Goal: Communication & Community: Answer question/provide support

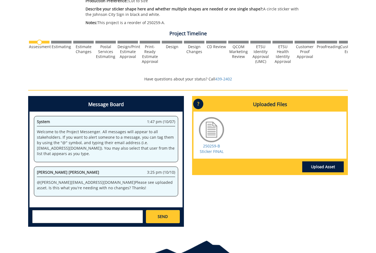
scroll to position [158, 0]
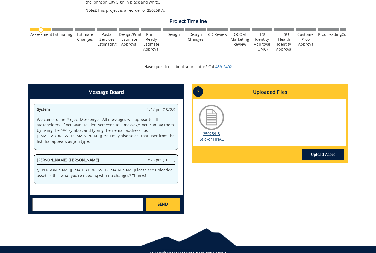
click at [215, 138] on link "250259-B Sticker FINAL" at bounding box center [212, 136] width 24 height 11
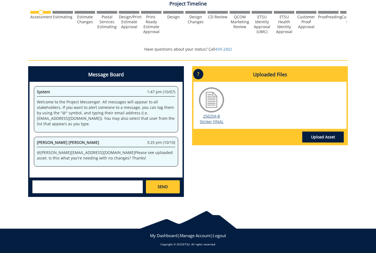
click at [215, 120] on link "250259-B Sticker FINAL" at bounding box center [212, 118] width 24 height 11
click at [94, 188] on textarea at bounding box center [87, 186] width 111 height 13
type textarea "Yes!"
click at [162, 185] on span "SEND" at bounding box center [163, 186] width 10 height 5
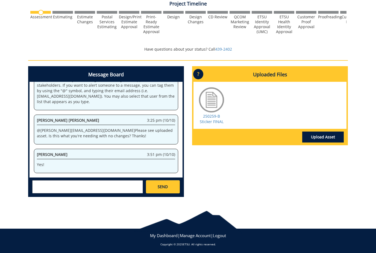
scroll to position [249, 0]
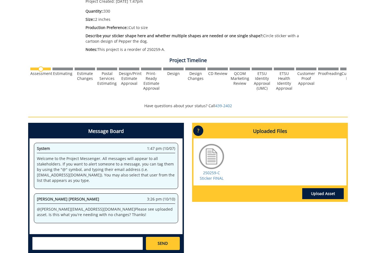
scroll to position [119, 0]
click at [216, 175] on link "250259-C Sticker FINAL" at bounding box center [212, 175] width 24 height 11
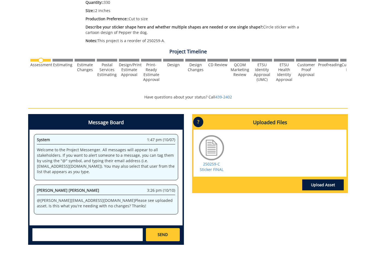
click at [102, 225] on div "SEND" at bounding box center [105, 234] width 153 height 18
click at [93, 231] on textarea at bounding box center [87, 234] width 111 height 13
type textarea "Yes! This is perfect. Thank you!"
click at [168, 231] on link "SEND" at bounding box center [163, 234] width 34 height 13
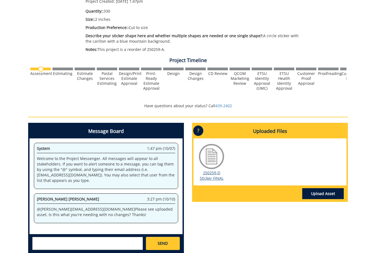
scroll to position [119, 0]
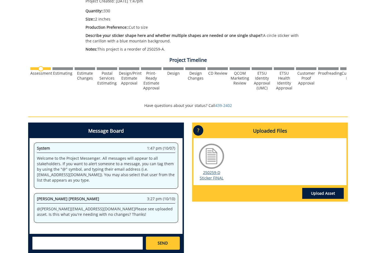
click at [218, 176] on link "250259-D Sticker FINAL" at bounding box center [212, 175] width 24 height 11
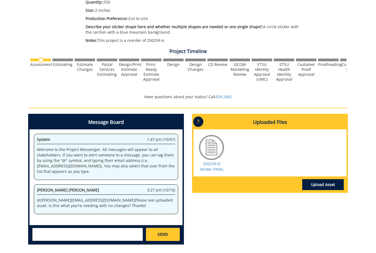
click at [80, 230] on textarea at bounding box center [87, 234] width 111 height 13
click at [216, 166] on link "250259-D Sticker FINAL" at bounding box center [212, 166] width 24 height 11
click at [68, 234] on textarea "Yes!" at bounding box center [87, 234] width 111 height 13
type textarea "Yes!"
click at [169, 229] on link "SEND" at bounding box center [163, 234] width 34 height 13
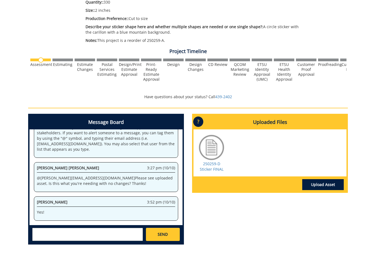
scroll to position [249, 0]
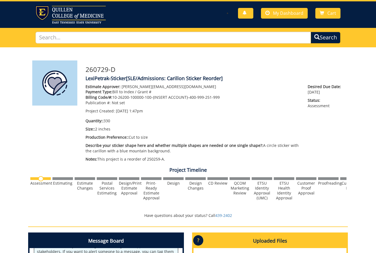
scroll to position [8, 0]
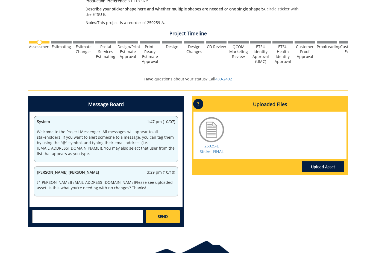
scroll to position [158, 0]
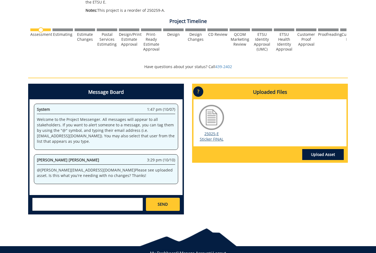
click at [217, 131] on link "25025-E Sticker FINAL" at bounding box center [212, 136] width 24 height 11
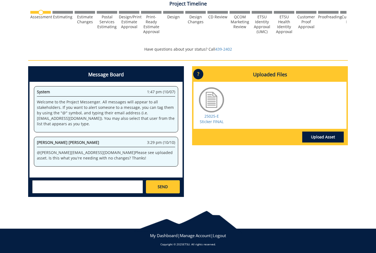
click at [109, 182] on textarea at bounding box center [87, 186] width 111 height 13
click at [205, 120] on div "25025-E Sticker FINAL" at bounding box center [211, 105] width 27 height 38
click at [212, 118] on link "25025-E Sticker FINAL" at bounding box center [212, 118] width 24 height 11
click at [96, 184] on textarea at bounding box center [87, 186] width 111 height 13
type textarea "Yes!"
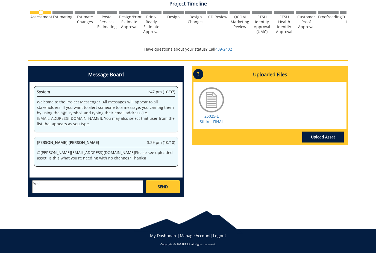
click at [169, 190] on link "SEND" at bounding box center [163, 186] width 34 height 13
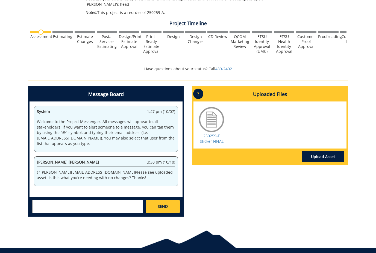
scroll to position [158, 0]
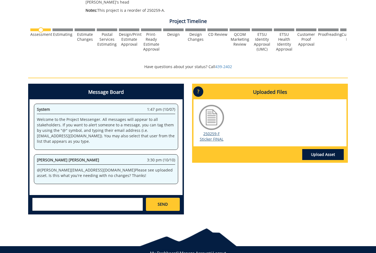
click at [205, 137] on link "250259-F Sticker FINAL" at bounding box center [212, 136] width 24 height 11
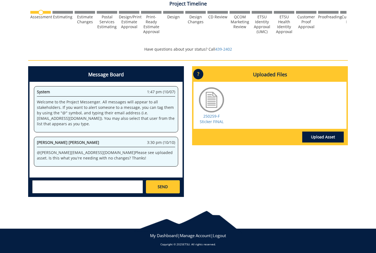
click at [71, 180] on textarea at bounding box center [87, 186] width 111 height 13
type textarea "Yes!"
click at [162, 187] on span "SEND" at bounding box center [163, 186] width 10 height 5
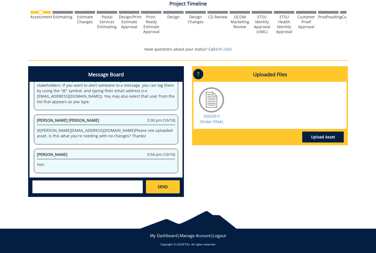
scroll to position [249, 0]
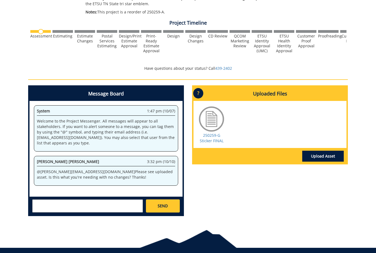
scroll to position [158, 0]
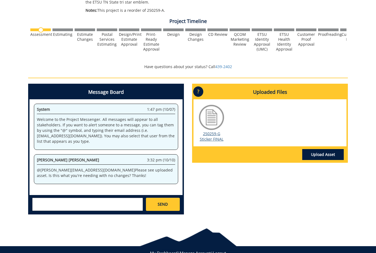
click at [211, 139] on link "250259-G Sticker FINAL" at bounding box center [212, 136] width 24 height 11
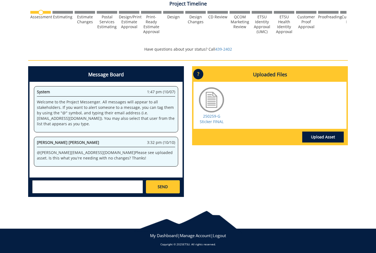
click at [69, 180] on textarea at bounding box center [87, 186] width 111 height 13
type textarea "Yes!"
click at [168, 188] on link "SEND" at bounding box center [163, 186] width 34 height 13
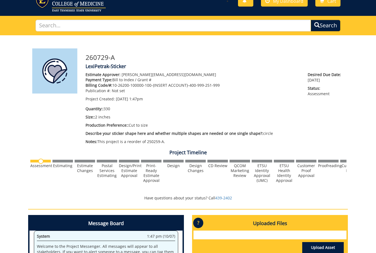
scroll to position [11, 0]
